Goal: Navigation & Orientation: Find specific page/section

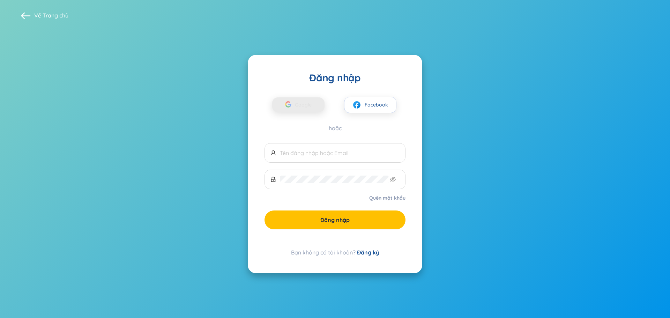
click at [306, 106] on span "Google" at bounding box center [305, 104] width 20 height 15
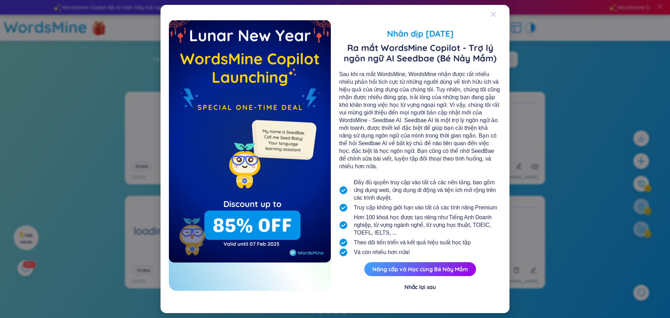
click at [496, 17] on icon "Close" at bounding box center [494, 15] width 6 height 6
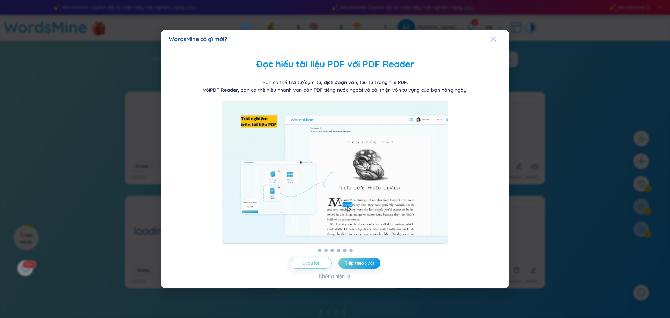
click at [494, 36] on icon "Close" at bounding box center [494, 39] width 6 height 6
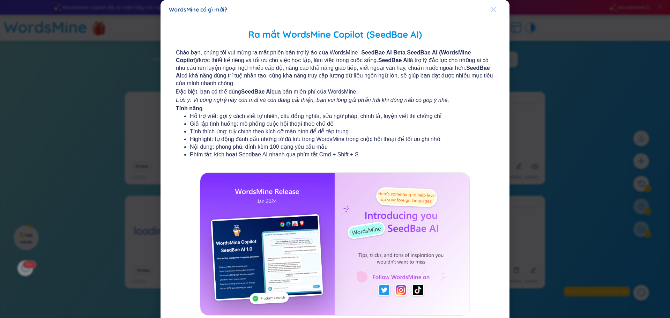
click at [491, 9] on icon "Close" at bounding box center [494, 10] width 6 height 6
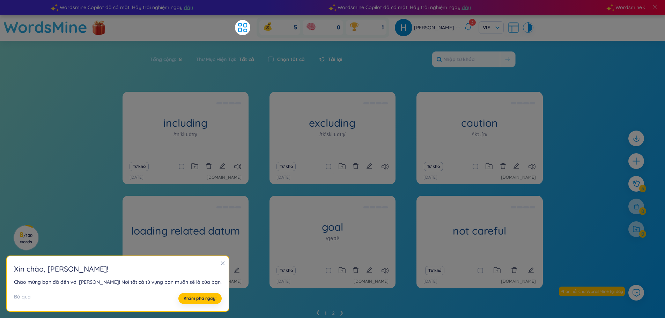
click at [220, 262] on icon "close" at bounding box center [222, 263] width 5 height 5
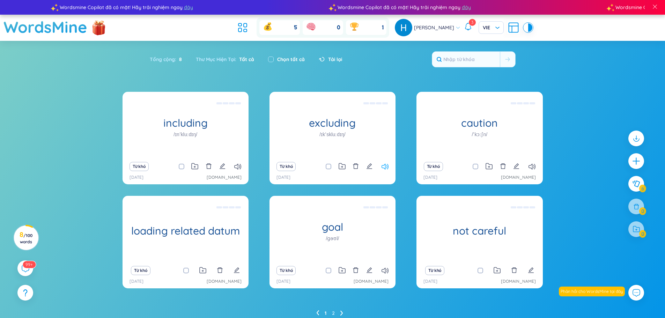
click at [383, 165] on icon at bounding box center [385, 167] width 7 height 6
click at [386, 167] on icon at bounding box center [385, 167] width 7 height 6
click at [386, 168] on icon at bounding box center [385, 167] width 7 height 6
